Goal: Find specific page/section: Find specific page/section

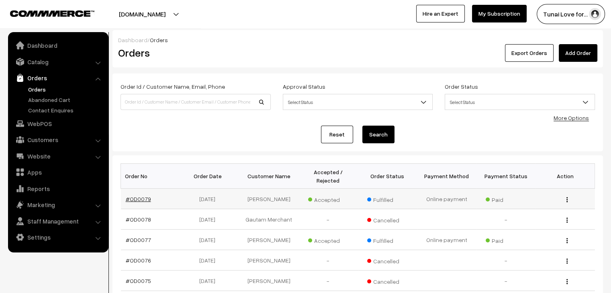
click at [138, 196] on link "#OD0079" at bounding box center [138, 199] width 25 height 7
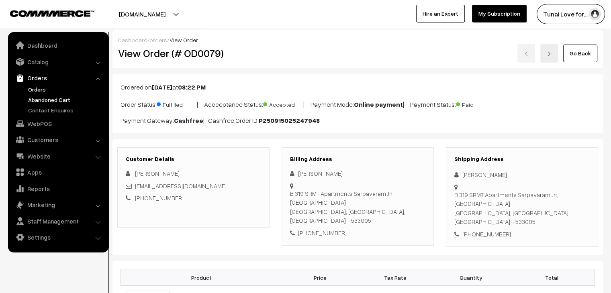
click at [35, 98] on link "Abandoned Cart" at bounding box center [66, 100] width 80 height 8
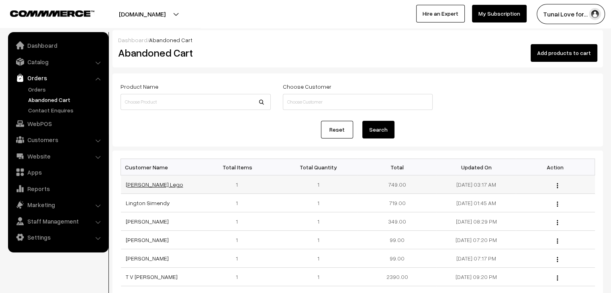
click at [138, 187] on link "[PERSON_NAME] Lego" at bounding box center [154, 184] width 57 height 7
click at [36, 86] on link "Orders" at bounding box center [66, 89] width 80 height 8
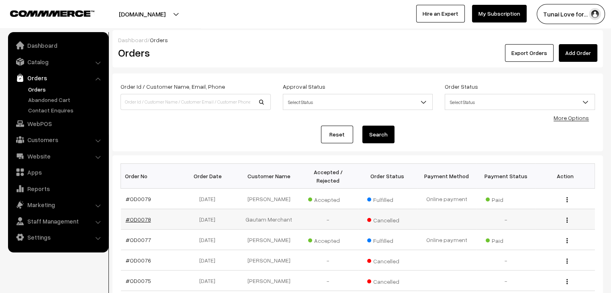
click at [146, 216] on link "#OD0078" at bounding box center [138, 219] width 25 height 7
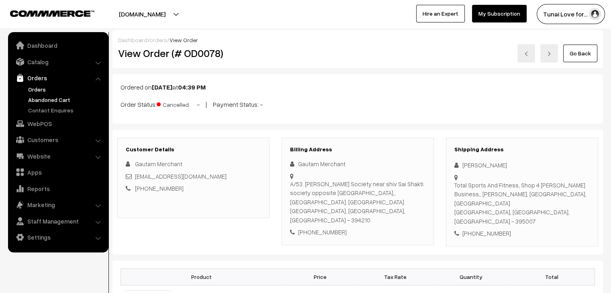
click at [39, 99] on link "Abandoned Cart" at bounding box center [66, 100] width 80 height 8
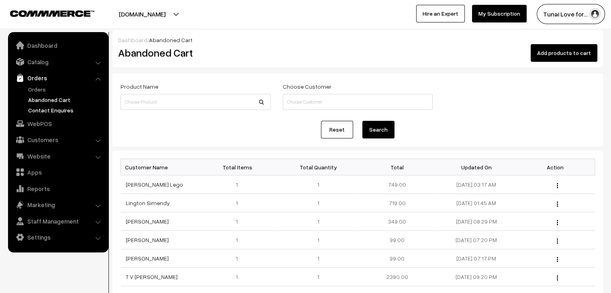
click at [47, 112] on link "Contact Enquires" at bounding box center [66, 110] width 80 height 8
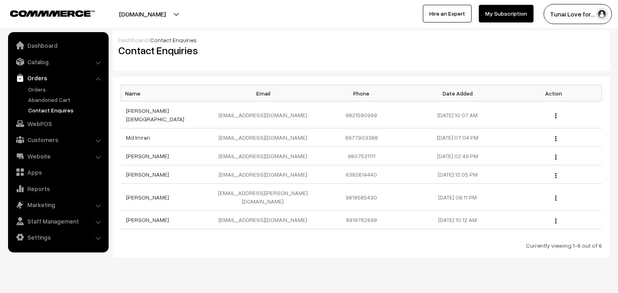
click at [343, 34] on div "Dashboard / Contact Enquiries Contact Enquiries" at bounding box center [361, 50] width 497 height 41
